Goal: Register for event/course

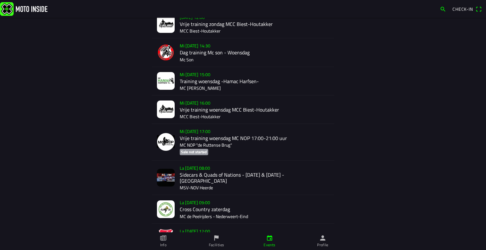
scroll to position [225, 0]
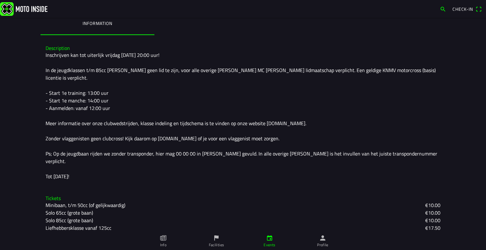
scroll to position [157, 0]
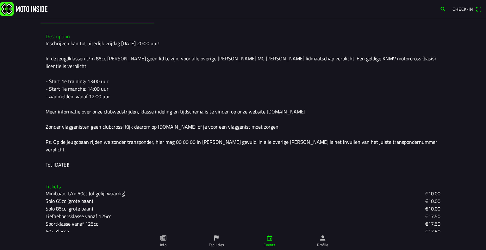
click at [0, 0] on slot "Solo 65cc (grote baan)" at bounding box center [0, 0] width 0 height 0
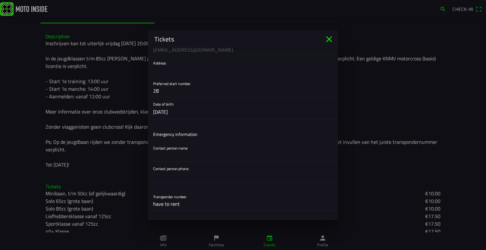
scroll to position [71, 0]
click at [183, 156] on input "text" at bounding box center [243, 154] width 180 height 13
type input "Guðbjartur Ágústsson"
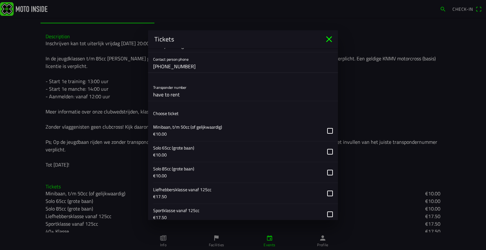
scroll to position [181, 0]
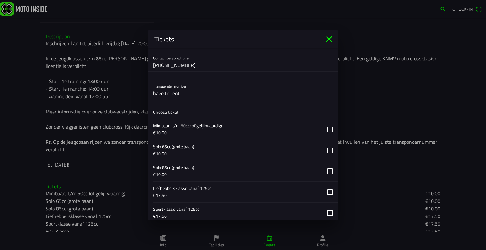
type input "+3546172725"
click at [325, 148] on button "button" at bounding box center [245, 150] width 185 height 21
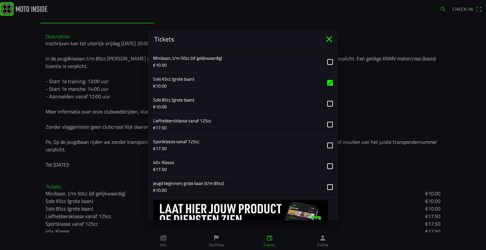
scroll to position [278, 0]
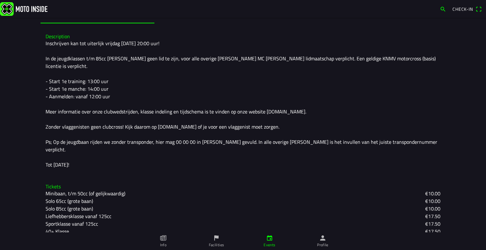
click at [376, 66] on ion-backdrop at bounding box center [243, 125] width 486 height 250
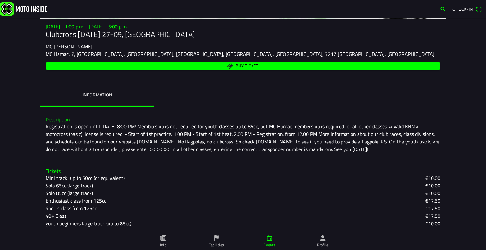
scroll to position [74, 0]
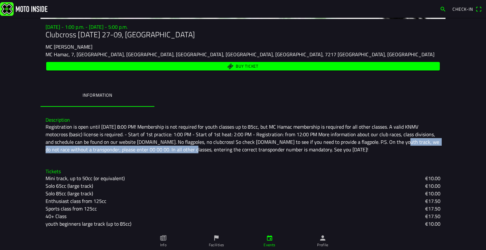
drag, startPoint x: 381, startPoint y: 140, endPoint x: 173, endPoint y: 154, distance: 209.1
click at [173, 154] on div "Description Registration is open until Friday, September 26th, 8:00 PM! Members…" at bounding box center [242, 135] width 405 height 46
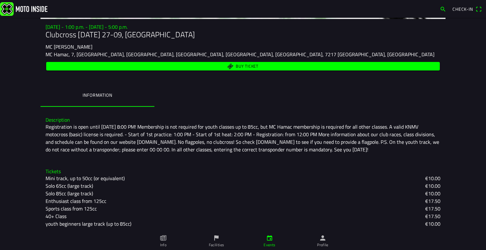
click at [251, 120] on h3 "Description" at bounding box center [243, 120] width 395 height 6
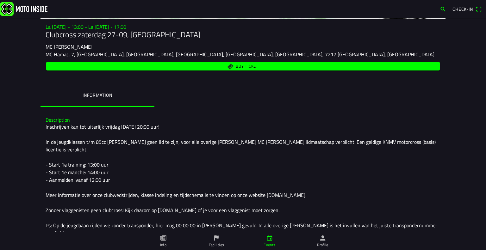
scroll to position [157, 0]
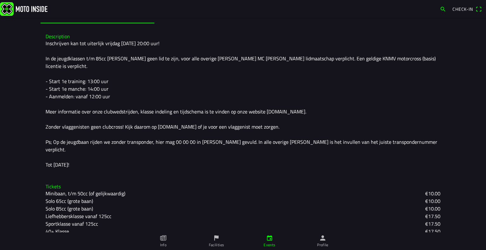
click at [152, 143] on div "Inschrijven kan tot uiterlijk vrijdag 26 september 20:00 uur! In de jeugdklasse…" at bounding box center [243, 104] width 395 height 129
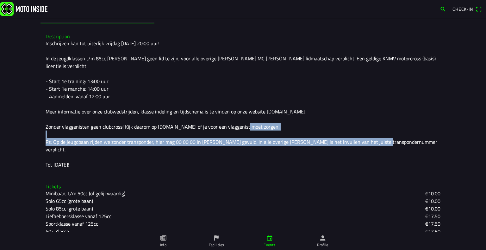
drag, startPoint x: 43, startPoint y: 138, endPoint x: 415, endPoint y: 130, distance: 372.5
click at [415, 130] on div "Description Inschrijven kan tot uiterlijk vrijdag 26 september 20:00 uur! In de…" at bounding box center [242, 100] width 405 height 145
copy div "Ps; Op de jeugdbaan rijden we zonder transponder, hier mag 00 00 00 in worden g…"
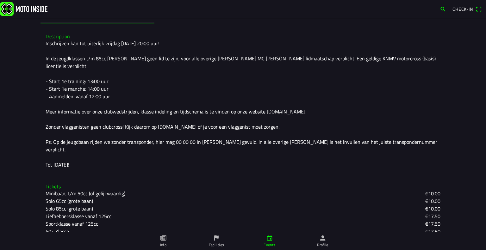
click at [247, 95] on div "Inschrijven kan tot uiterlijk vrijdag 26 september 20:00 uur! In de jeugdklasse…" at bounding box center [243, 104] width 395 height 129
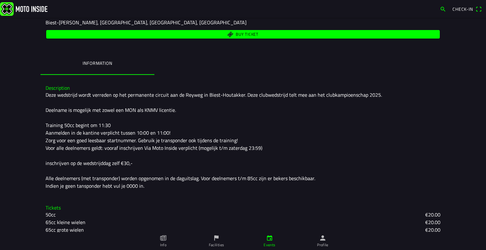
scroll to position [96, 0]
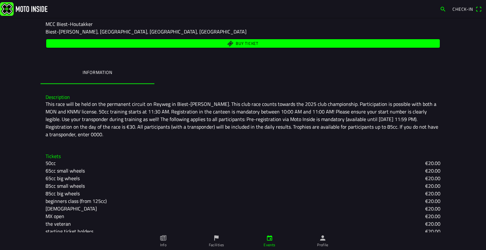
click at [217, 129] on font "This race will be held on the permanent circuit on Reyweg in Biest-[PERSON_NAME…" at bounding box center [243, 119] width 394 height 38
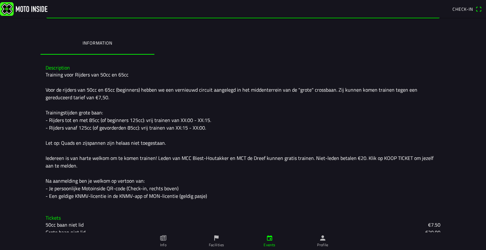
scroll to position [128, 0]
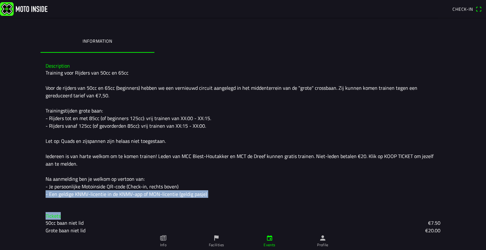
drag, startPoint x: 479, startPoint y: 182, endPoint x: 481, endPoint y: 212, distance: 29.8
click at [481, 212] on main "Mi 24 sep - 16:00 - Mi 24 sep - 18:55 Vrije training woensdag MCC Biest-Houtakk…" at bounding box center [243, 134] width 486 height 232
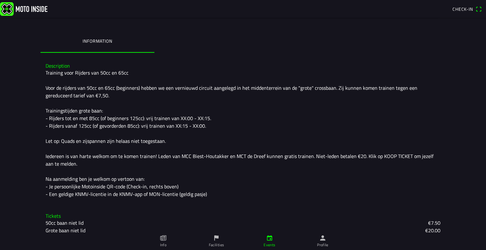
click at [433, 175] on div "Training voor Rijders van 50cc en 65cc Voor de rijders van 50cc en 65cc (beginn…" at bounding box center [243, 133] width 395 height 129
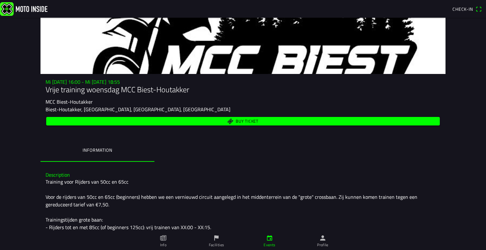
scroll to position [134, 0]
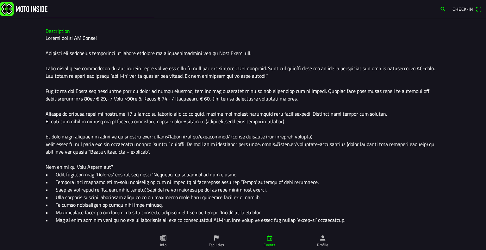
scroll to position [163, 0]
click at [426, 79] on div at bounding box center [243, 139] width 395 height 212
click at [333, 150] on div at bounding box center [243, 139] width 395 height 212
